Goal: Information Seeking & Learning: Learn about a topic

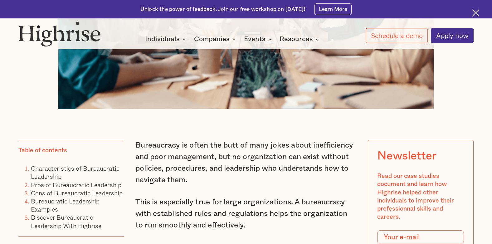
scroll to position [437, 0]
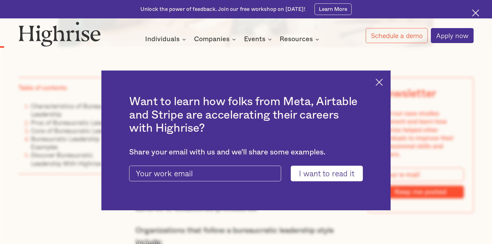
click at [383, 81] on img at bounding box center [379, 82] width 7 height 7
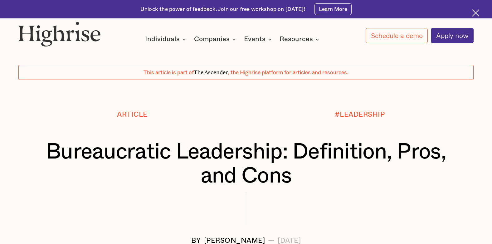
scroll to position [0, 0]
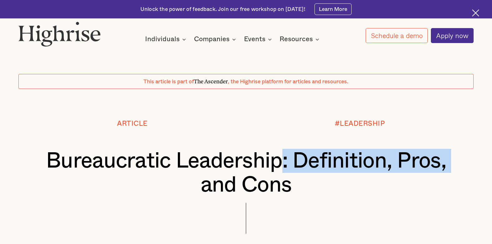
drag, startPoint x: 283, startPoint y: 162, endPoint x: 39, endPoint y: 176, distance: 244.0
click at [39, 176] on h1 "Bureaucratic Leadership: Definition, Pros, and Cons" at bounding box center [245, 173] width 417 height 48
click at [280, 161] on h1 "Bureaucratic Leadership: Definition, Pros, and Cons" at bounding box center [245, 173] width 417 height 48
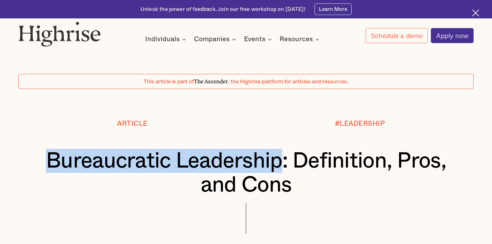
drag, startPoint x: 282, startPoint y: 162, endPoint x: 48, endPoint y: 176, distance: 234.1
click at [48, 176] on h1 "Bureaucratic Leadership: Definition, Pros, and Cons" at bounding box center [245, 173] width 417 height 48
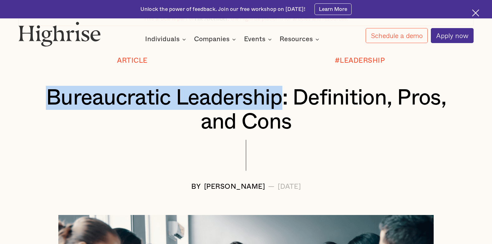
scroll to position [62, 0]
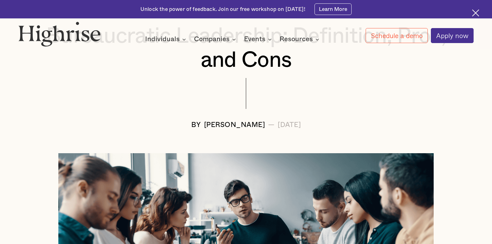
click at [112, 92] on div at bounding box center [245, 99] width 455 height 43
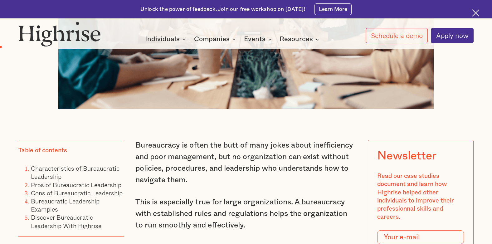
scroll to position [437, 0]
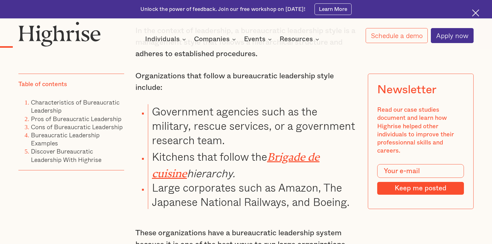
drag, startPoint x: 136, startPoint y: 85, endPoint x: 298, endPoint y: 168, distance: 182.2
click at [298, 168] on div "Bureaucracy is often the butt of many jokes about inefficiency and poor managem…" at bounding box center [245, 131] width 221 height 417
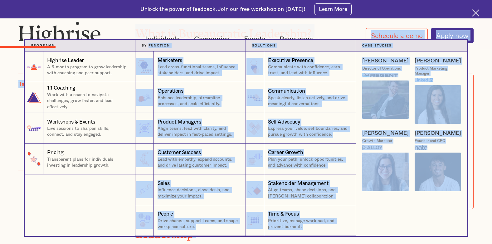
scroll to position [936, 0]
drag, startPoint x: 335, startPoint y: 176, endPoint x: 165, endPoint y: 65, distance: 202.8
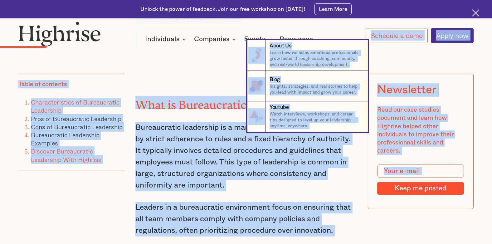
scroll to position [874, 0]
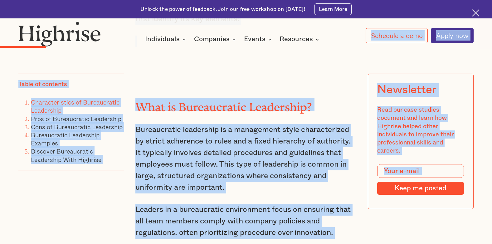
click at [56, 215] on div "Table of contents Characteristics of Bureaucratic Leadership Pros of Bureaucrat…" at bounding box center [71, 151] width 106 height 154
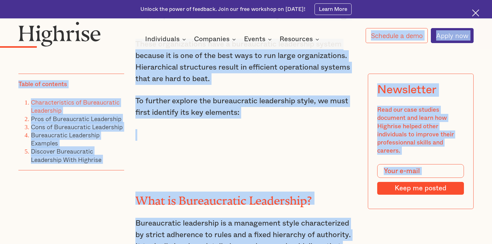
click at [110, 206] on div "Table of contents Characteristics of Bureaucratic Leadership Pros of Bureaucrat…" at bounding box center [71, 151] width 106 height 154
click at [110, 205] on div "Table of contents Characteristics of Bureaucratic Leadership Pros of Bureaucrat…" at bounding box center [71, 151] width 106 height 154
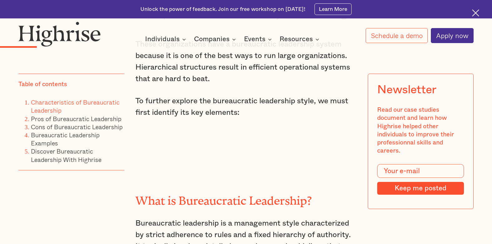
click at [118, 21] on div at bounding box center [246, 19] width 492 height 3
